Goal: Navigation & Orientation: Find specific page/section

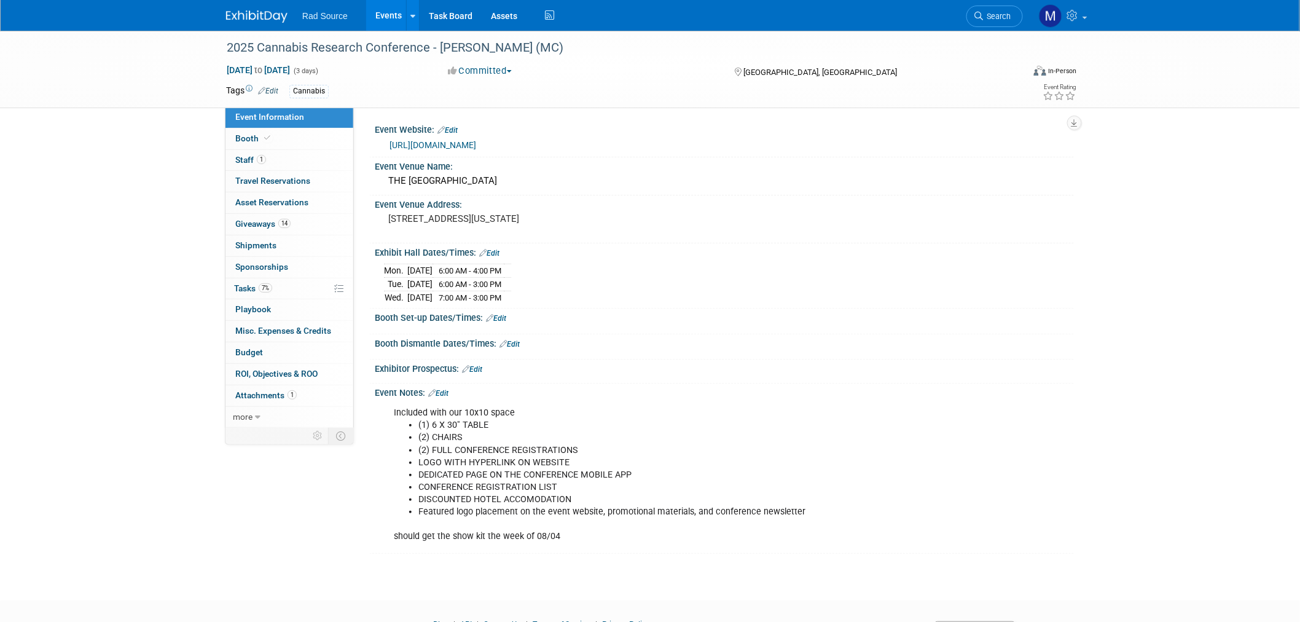
click at [476, 146] on link "[URL][DOMAIN_NAME]" at bounding box center [433, 145] width 87 height 10
click at [258, 19] on img at bounding box center [256, 16] width 61 height 12
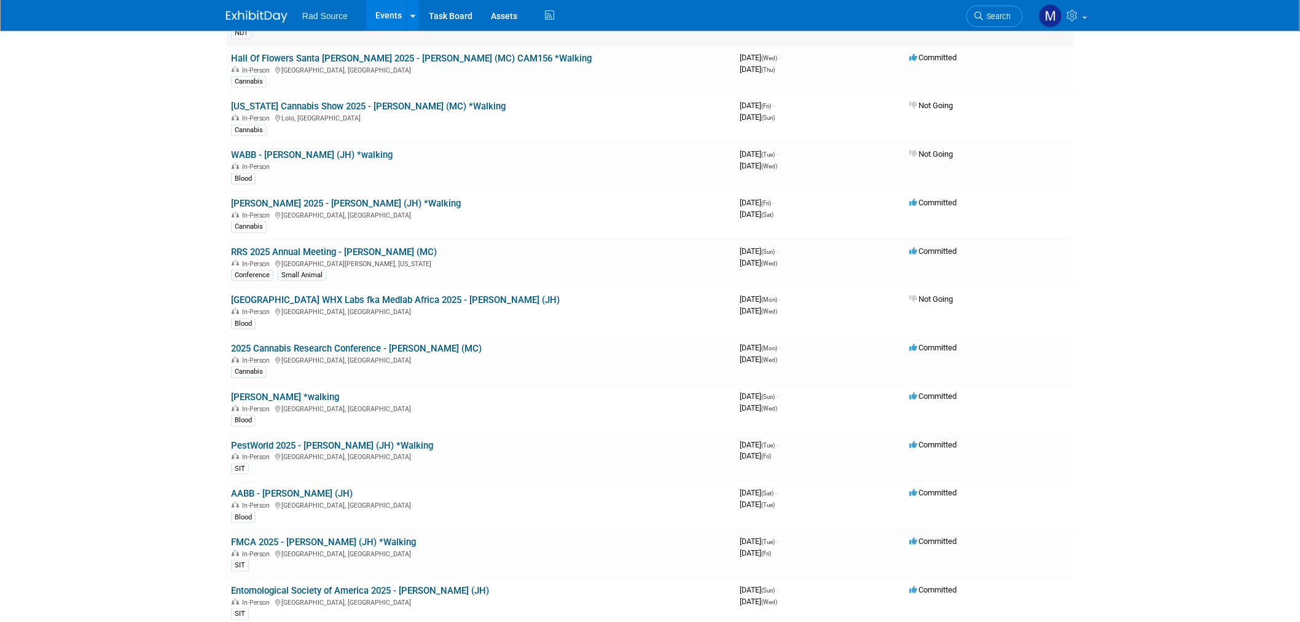
scroll to position [341, 0]
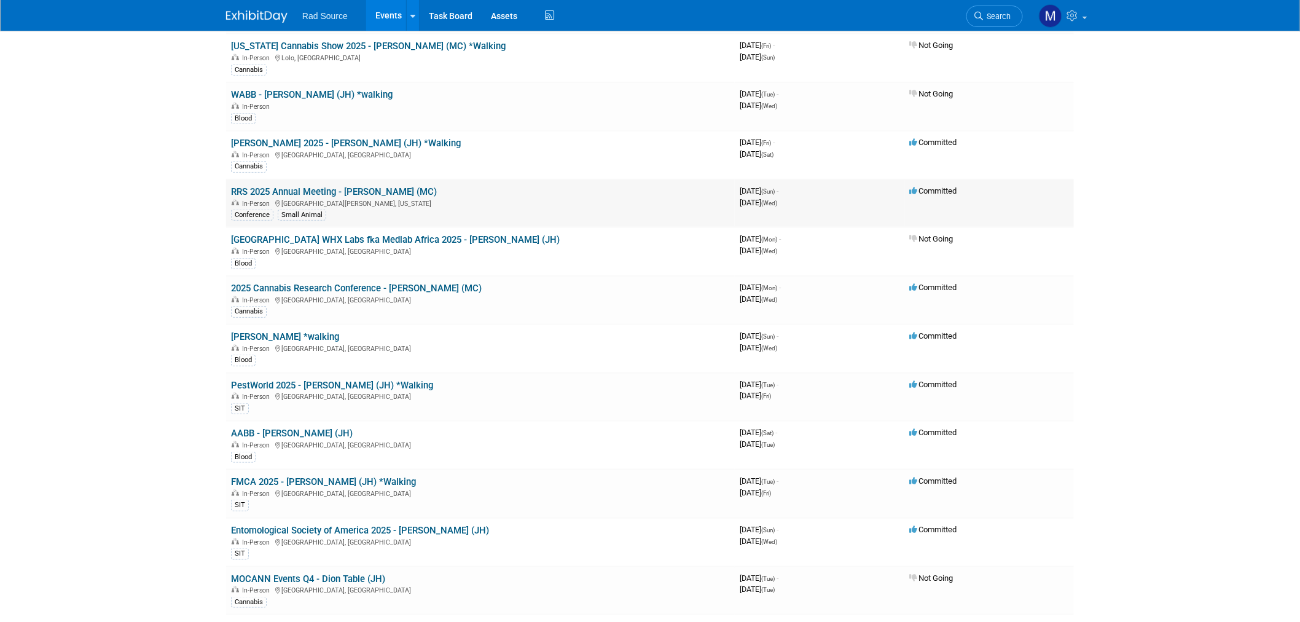
click at [350, 191] on link "RRS 2025 Annual Meeting - [PERSON_NAME] (MC)" at bounding box center [334, 191] width 206 height 11
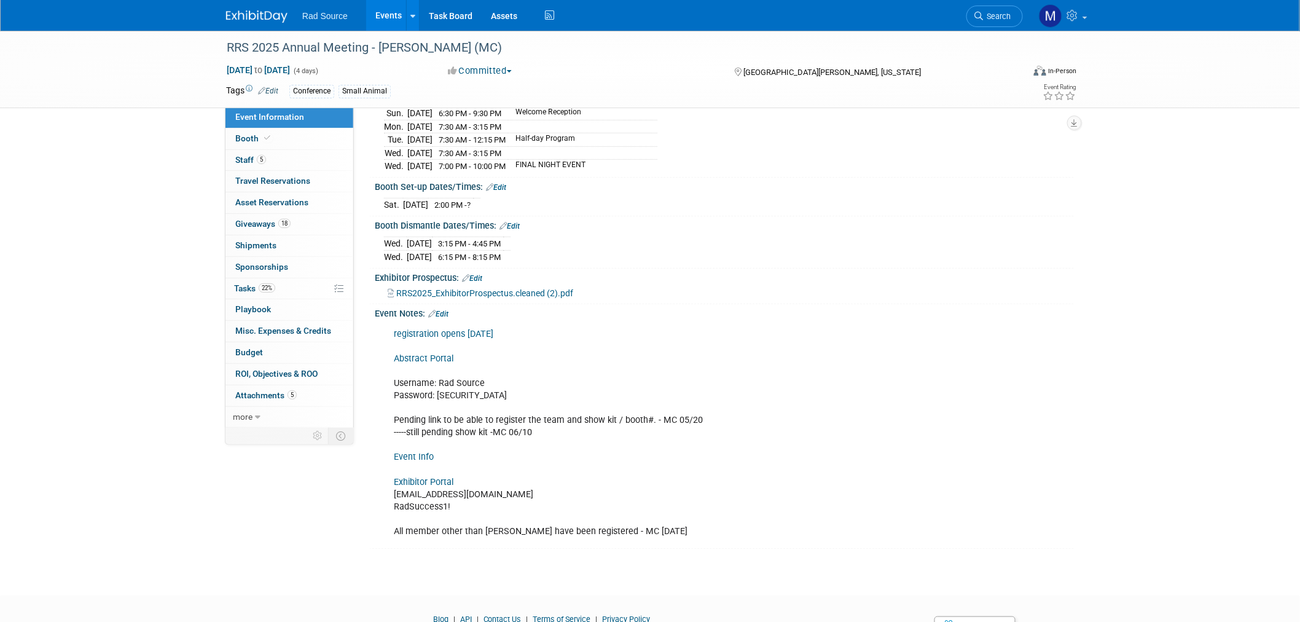
scroll to position [205, 0]
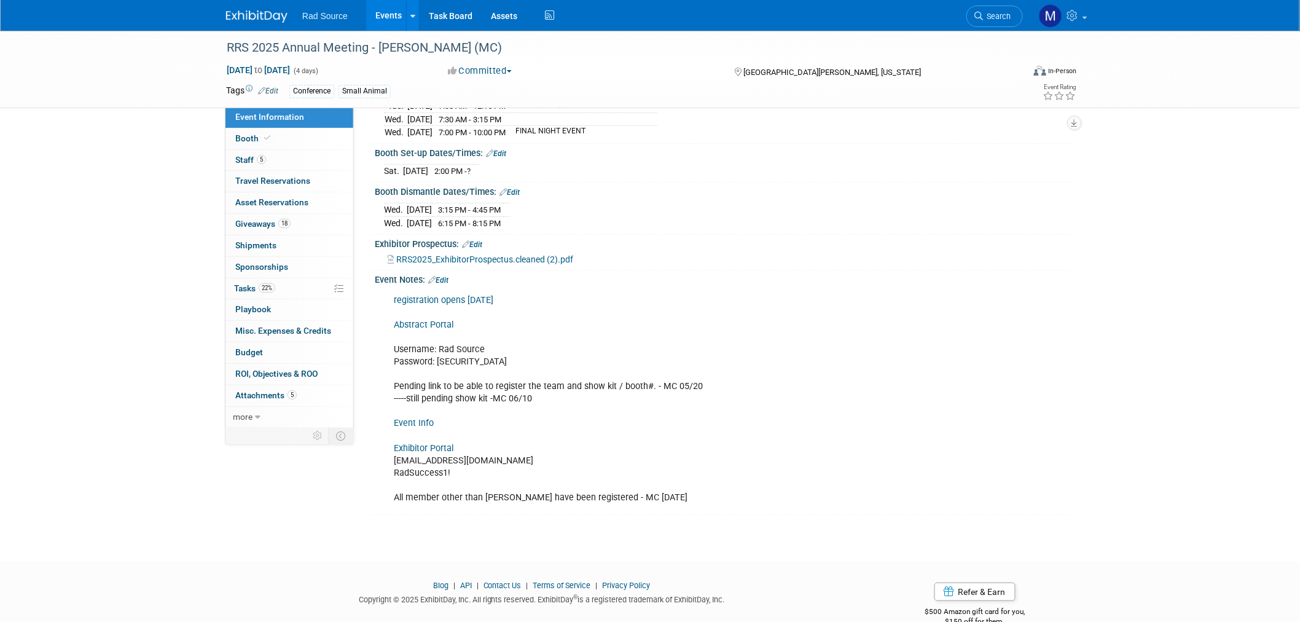
click at [445, 443] on link "Exhibitor Portal" at bounding box center [424, 448] width 60 height 10
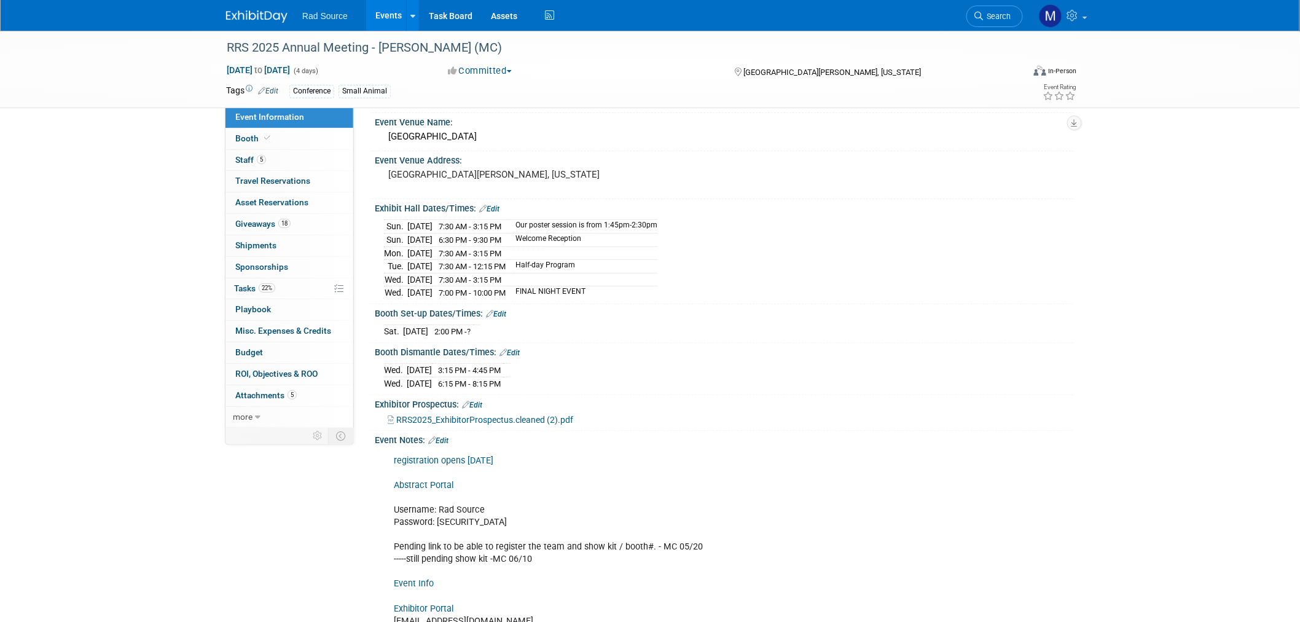
scroll to position [0, 0]
